Goal: Task Accomplishment & Management: Manage account settings

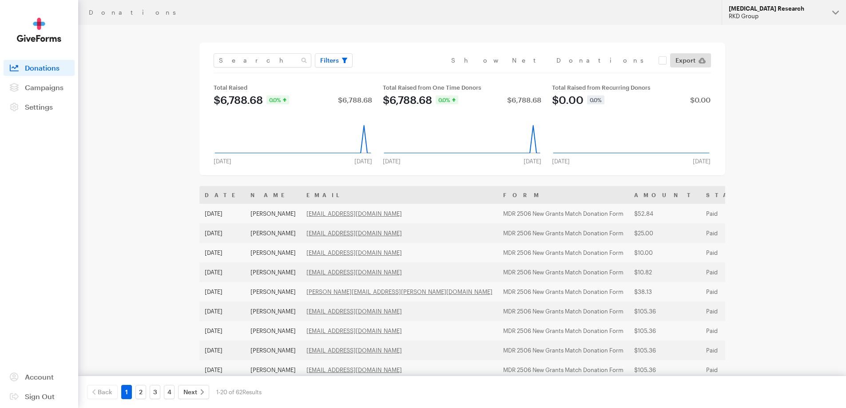
click at [749, 23] on button "Macular Degeneration Research RKD Group" at bounding box center [783, 12] width 124 height 25
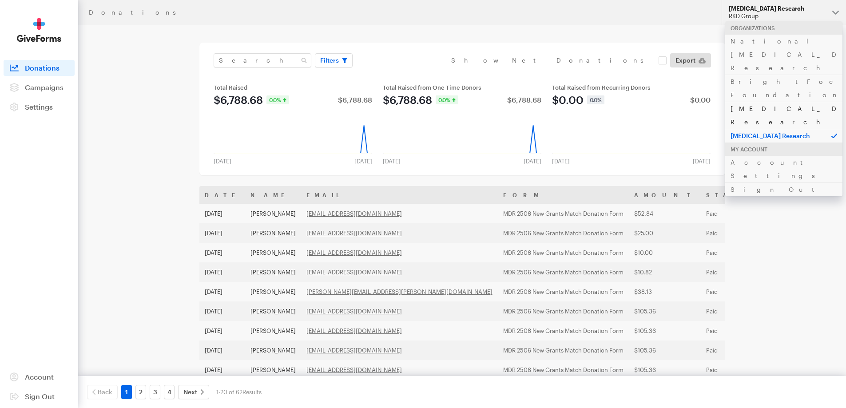
click at [739, 102] on link "[MEDICAL_DATA] Research" at bounding box center [783, 115] width 117 height 27
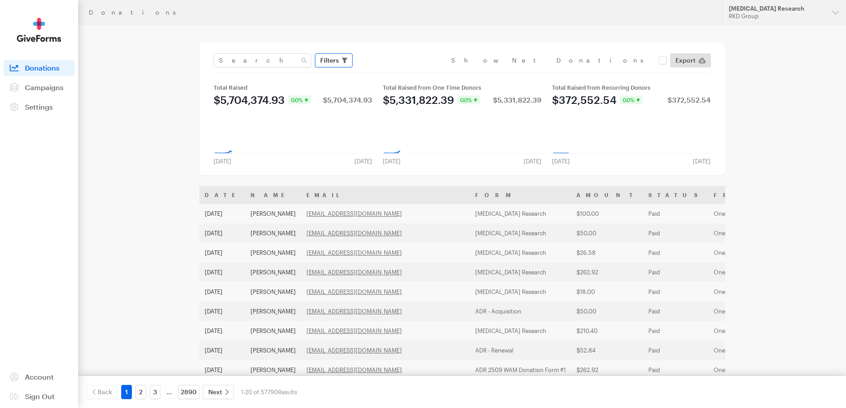
click at [331, 65] on span "Filters" at bounding box center [329, 60] width 19 height 11
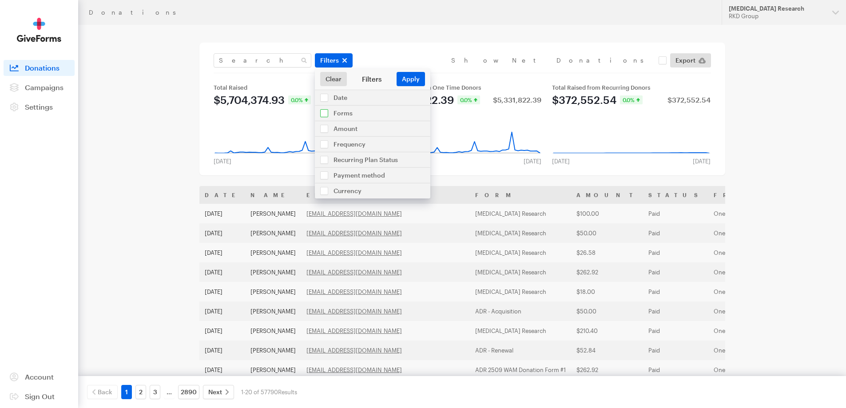
click at [344, 112] on input "checkbox" at bounding box center [372, 113] width 115 height 15
checkbox input "true"
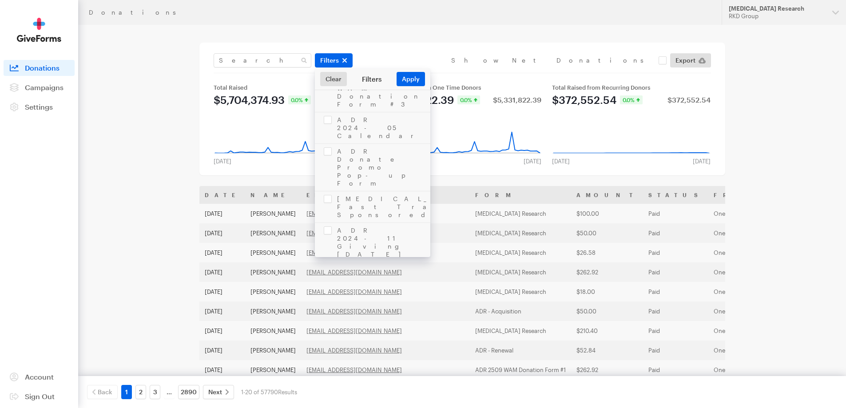
scroll to position [1946, 0]
checkbox input "true"
click at [404, 79] on button "Apply" at bounding box center [410, 79] width 28 height 14
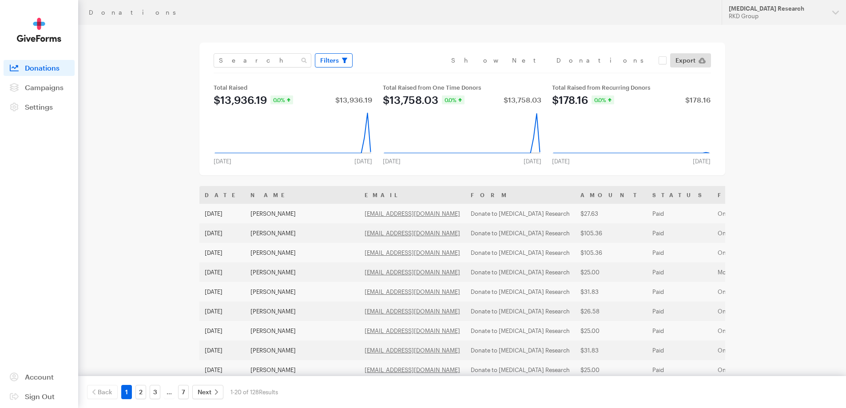
click at [331, 55] on span "Filters" at bounding box center [329, 60] width 19 height 11
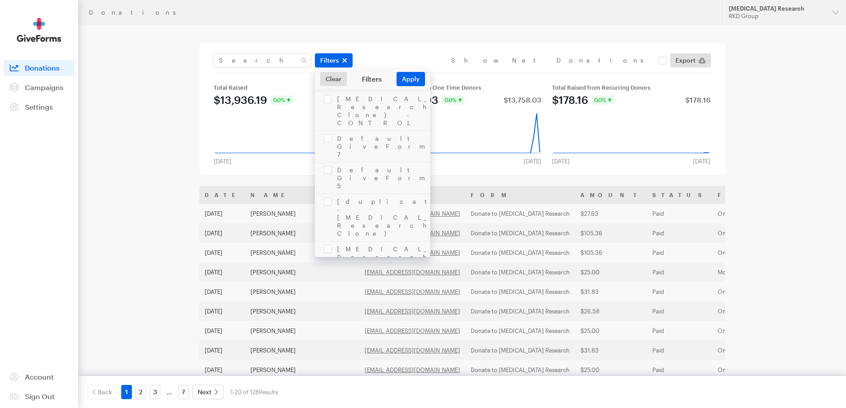
scroll to position [311, 0]
click at [697, 56] on link "Export" at bounding box center [690, 60] width 41 height 14
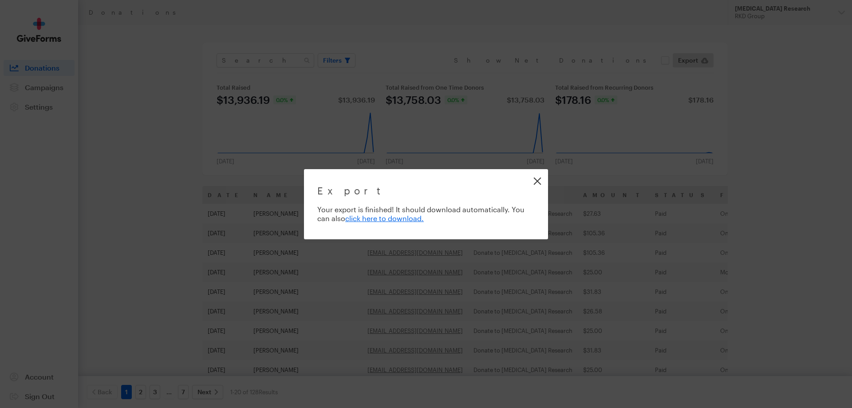
click at [537, 177] on link "Close" at bounding box center [537, 181] width 20 height 20
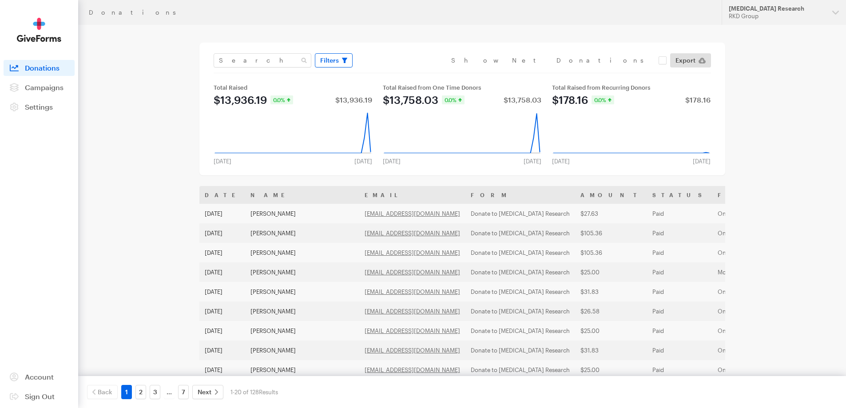
click at [330, 55] on span "Filters" at bounding box center [329, 60] width 19 height 11
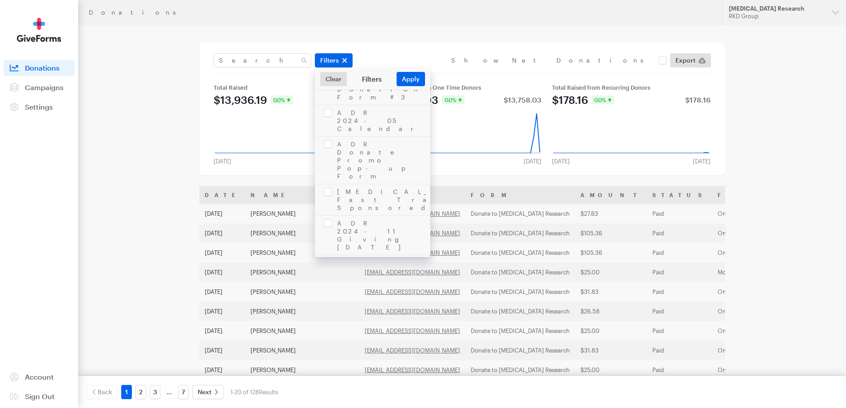
scroll to position [1946, 0]
checkbox input "false"
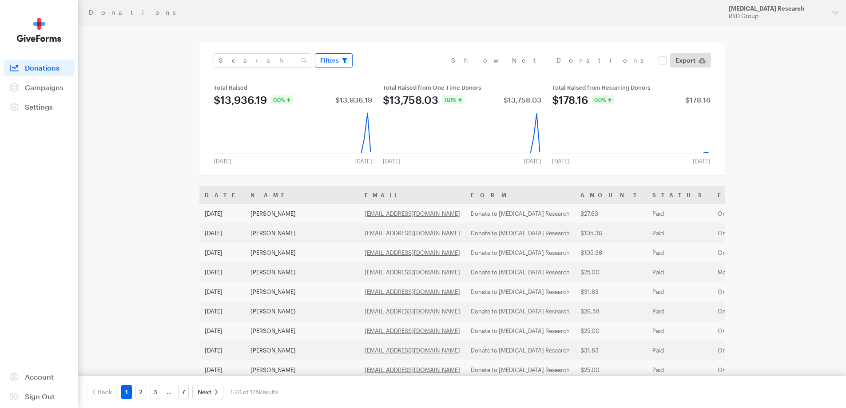
click at [326, 59] on span "Filters" at bounding box center [329, 60] width 19 height 11
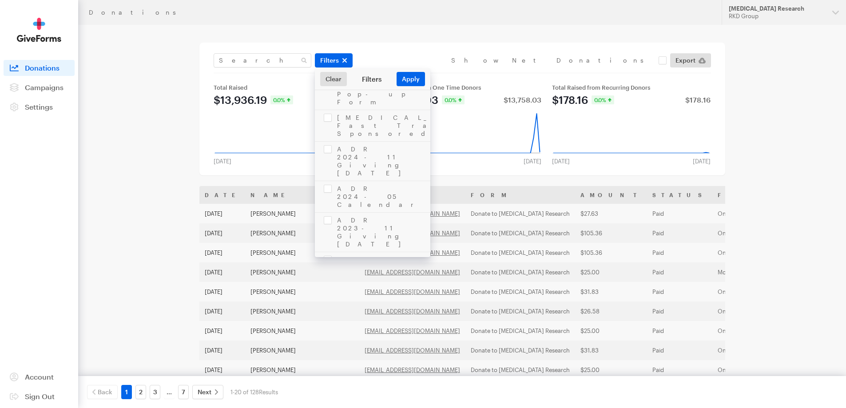
checkbox input "true"
select select "daf"
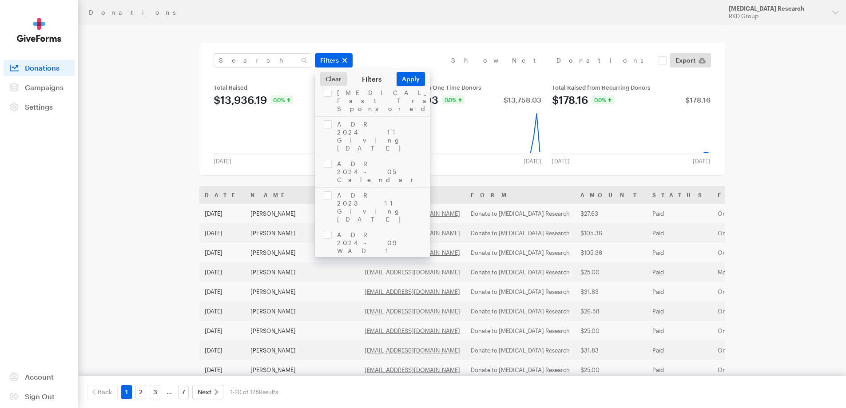
click at [413, 82] on button "Apply" at bounding box center [410, 79] width 28 height 14
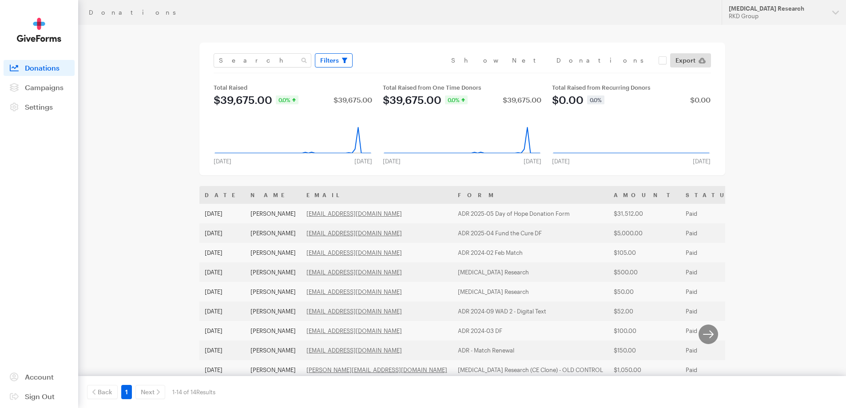
click at [337, 56] on span "Filters" at bounding box center [329, 60] width 19 height 11
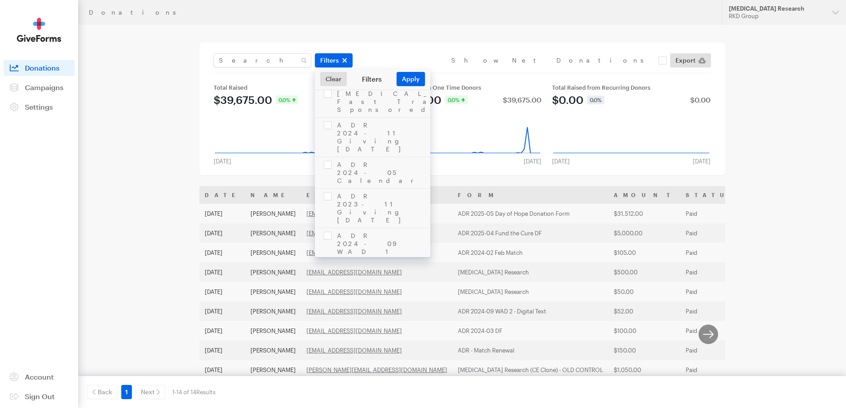
scroll to position [1971, 0]
click at [807, 161] on div "Donations Updates Support Alzheimer's Disease Research RKD Group Organizations …" at bounding box center [423, 264] width 846 height 528
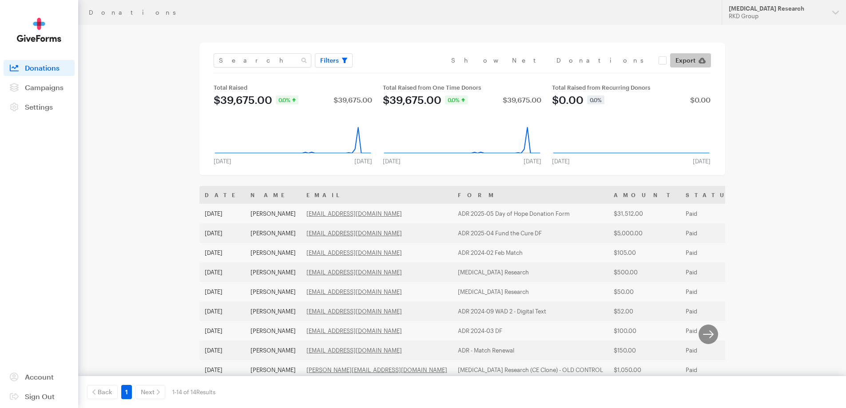
click at [695, 57] on link "Export" at bounding box center [690, 60] width 41 height 14
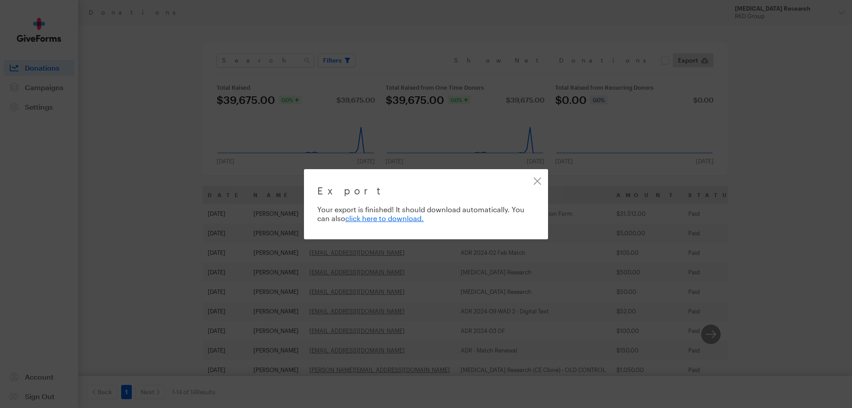
click at [148, 186] on div "Export Exporting 14 of 14 donations Your export is finished! It should download…" at bounding box center [426, 204] width 852 height 408
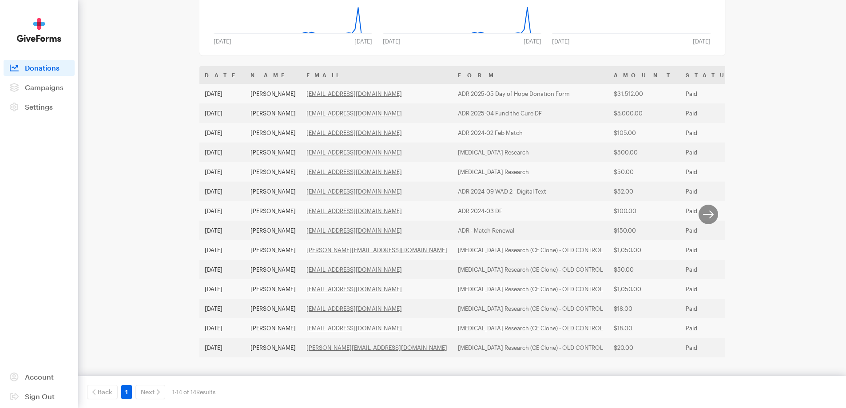
scroll to position [0, 0]
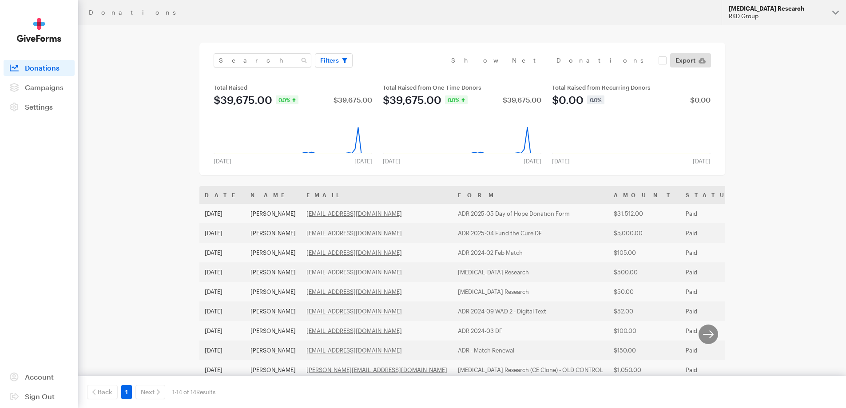
click at [749, 21] on button "Alzheimer's Disease Research RKD Group" at bounding box center [783, 12] width 124 height 25
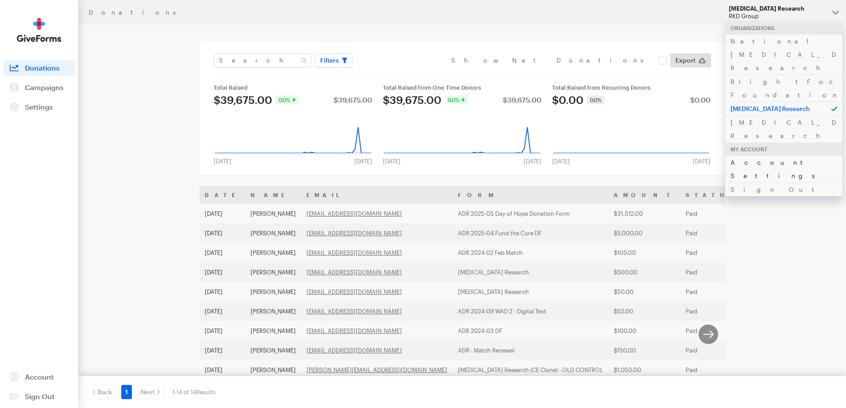
click at [766, 155] on link "Account Settings" at bounding box center [783, 168] width 117 height 27
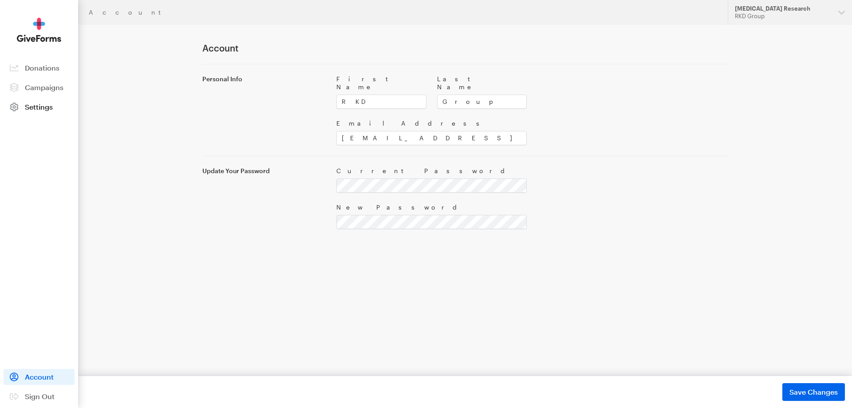
click at [38, 107] on span "Settings" at bounding box center [39, 107] width 28 height 8
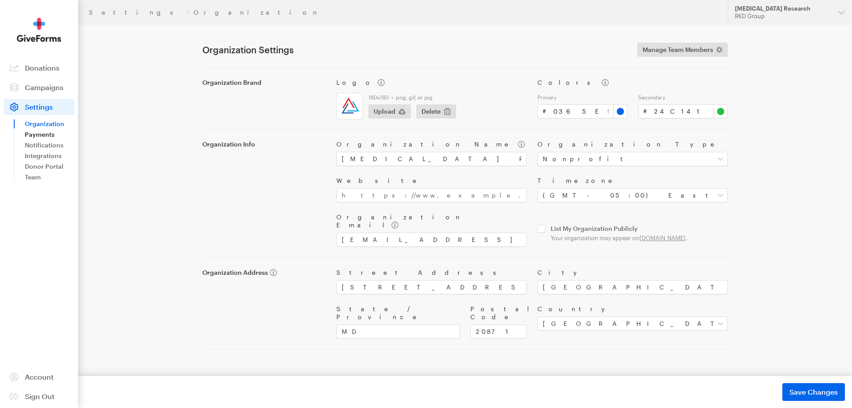
click at [51, 135] on link "Payments" at bounding box center [50, 134] width 50 height 11
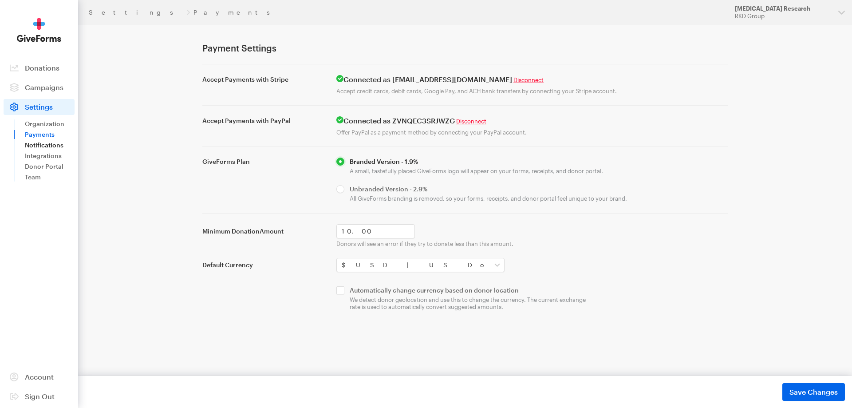
click at [59, 147] on link "Notifications" at bounding box center [50, 145] width 50 height 11
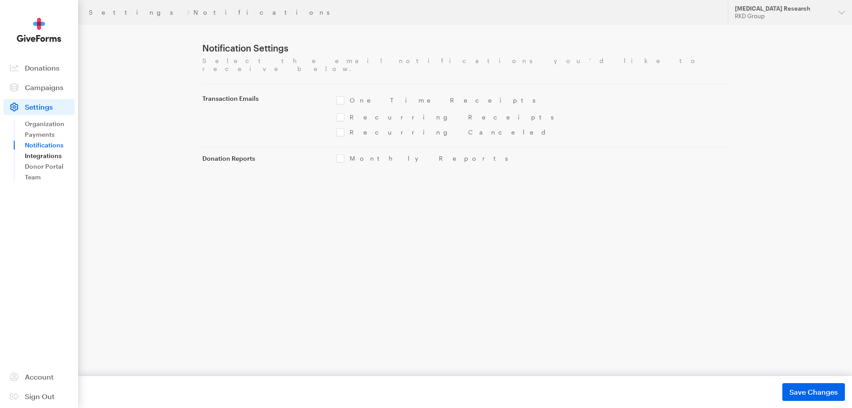
click at [57, 158] on link "Integrations" at bounding box center [50, 155] width 50 height 11
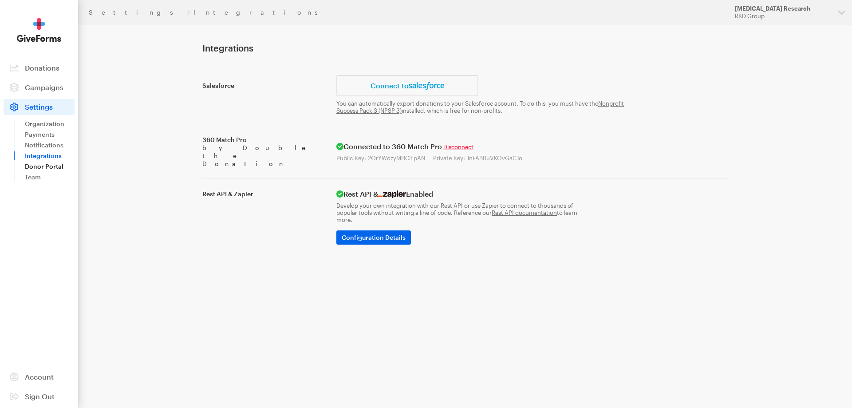
click at [55, 166] on link "Donor Portal" at bounding box center [50, 166] width 50 height 11
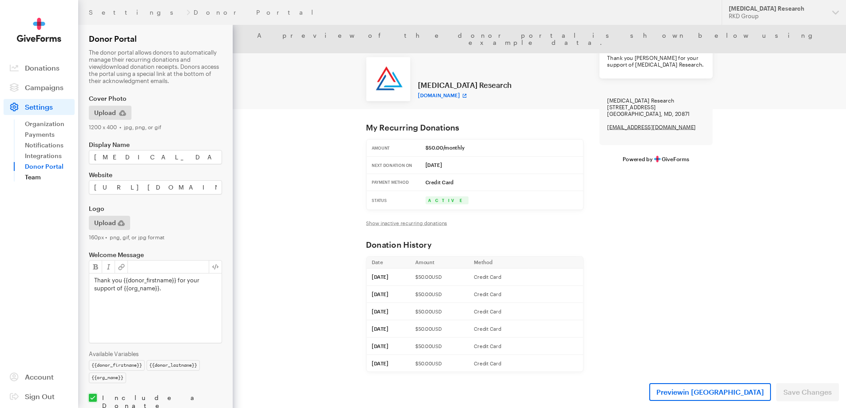
click at [50, 174] on link "Team" at bounding box center [50, 177] width 50 height 11
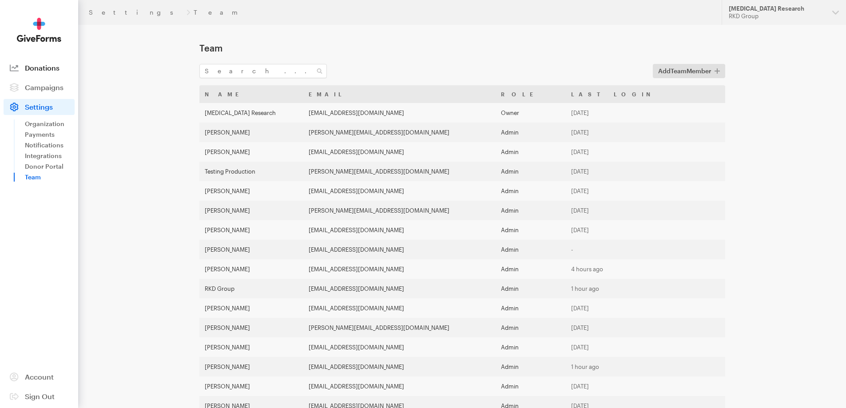
click at [36, 72] on link "Donations" at bounding box center [39, 68] width 71 height 16
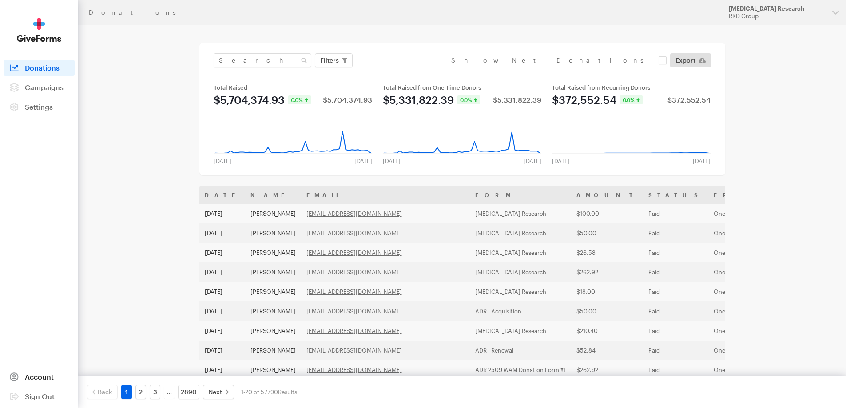
click at [34, 375] on span "Account" at bounding box center [39, 376] width 29 height 8
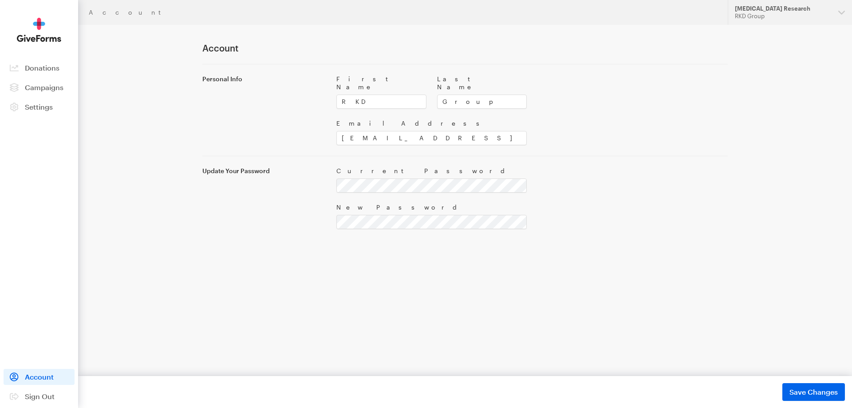
click at [37, 40] on img at bounding box center [39, 30] width 44 height 24
